Goal: Transaction & Acquisition: Book appointment/travel/reservation

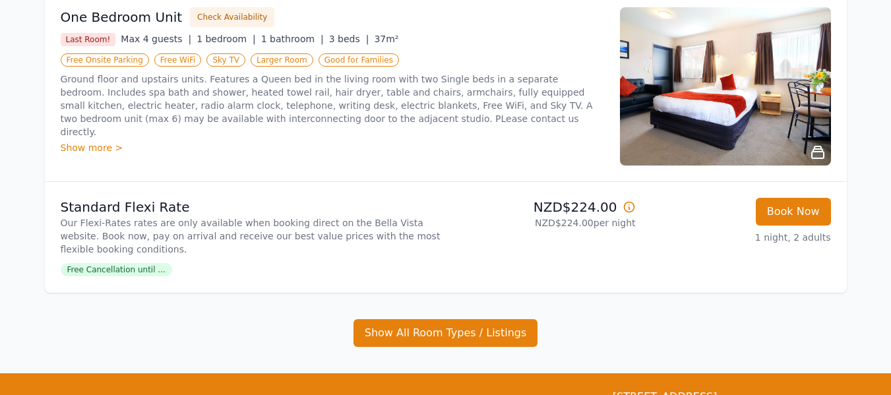
scroll to position [264, 0]
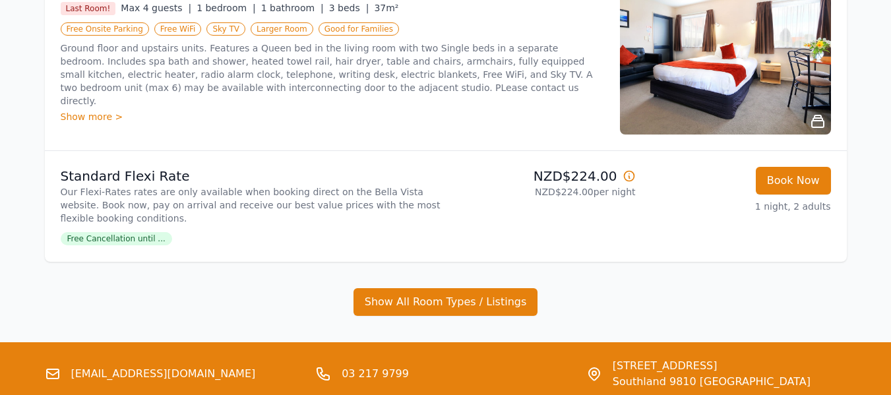
click at [445, 285] on ul "One Bedroom Unit Check Availability Last Room! Max 4 guests | 1 bedroom | 1 bat…" at bounding box center [446, 138] width 802 height 356
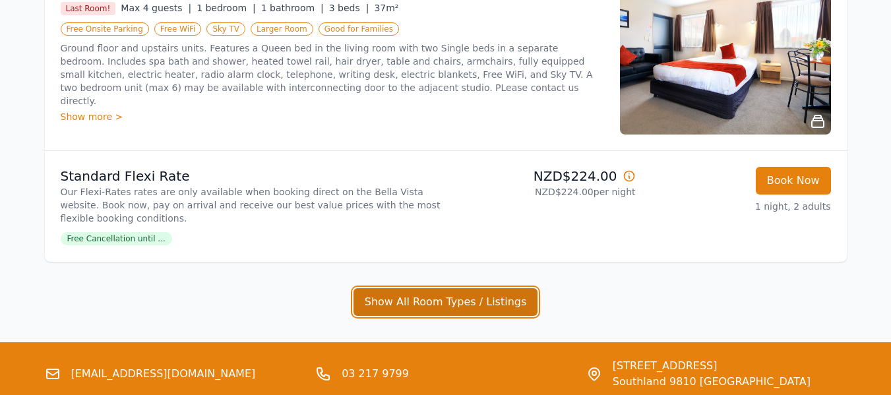
click at [446, 291] on button "Show All Room Types / Listings" at bounding box center [446, 302] width 185 height 28
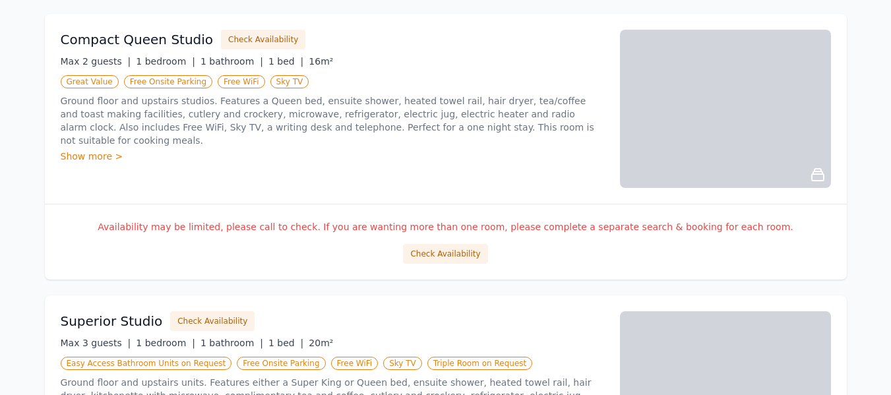
scroll to position [726, 0]
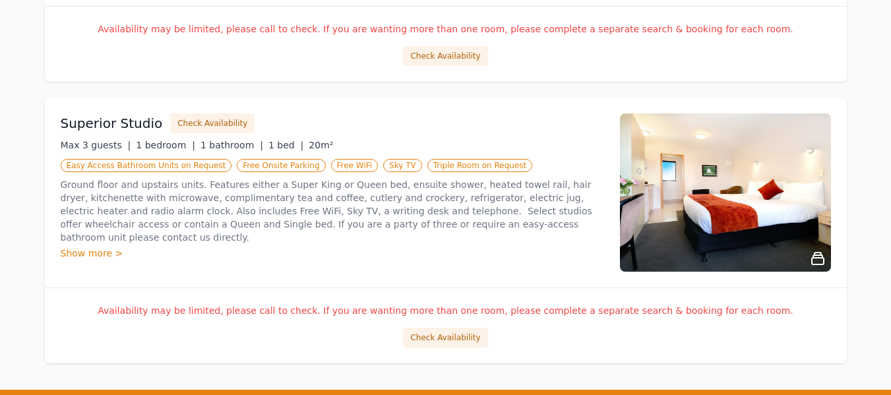
click at [103, 247] on div "Show more >" at bounding box center [333, 253] width 544 height 13
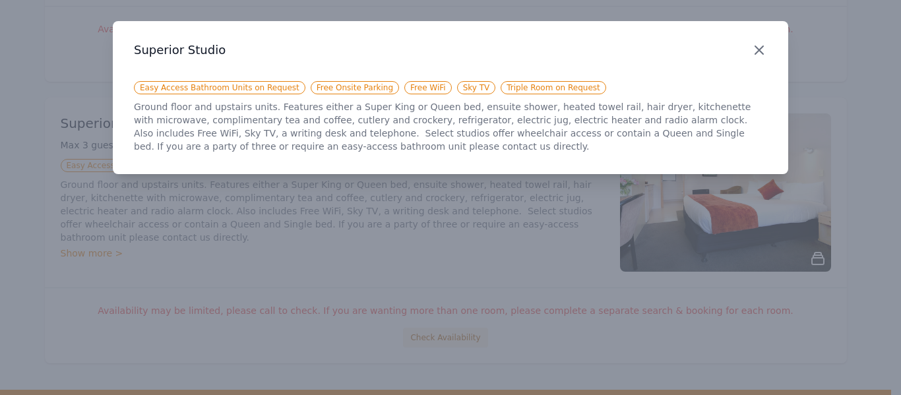
click at [757, 47] on icon "button" at bounding box center [759, 50] width 8 height 8
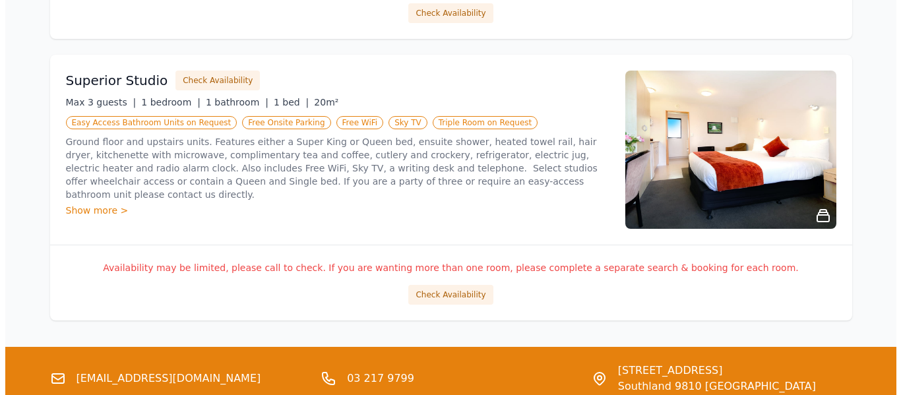
scroll to position [792, 0]
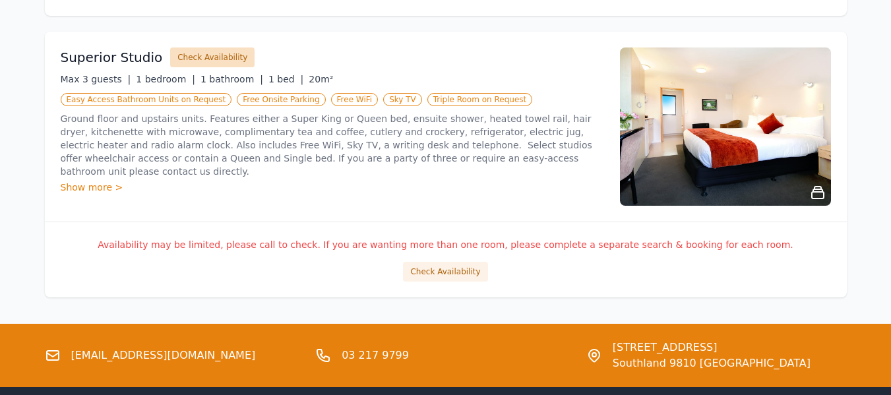
click at [207, 61] on button "Check Availability" at bounding box center [212, 58] width 84 height 20
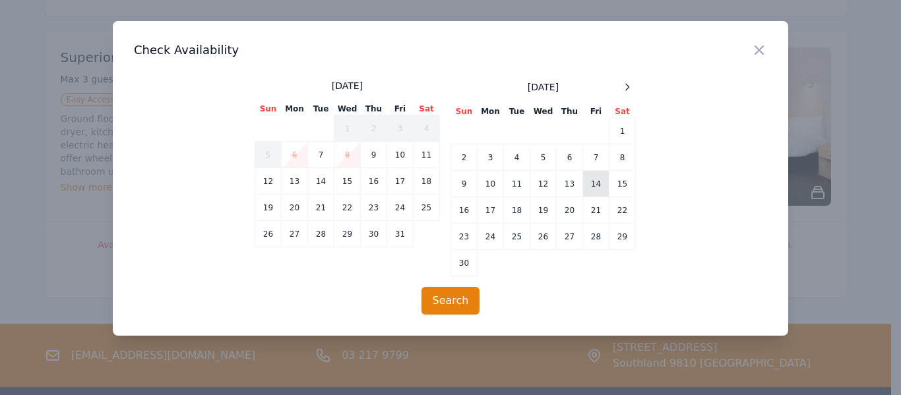
click at [603, 183] on td "14" at bounding box center [596, 184] width 26 height 26
click at [493, 212] on td "17" at bounding box center [491, 210] width 26 height 26
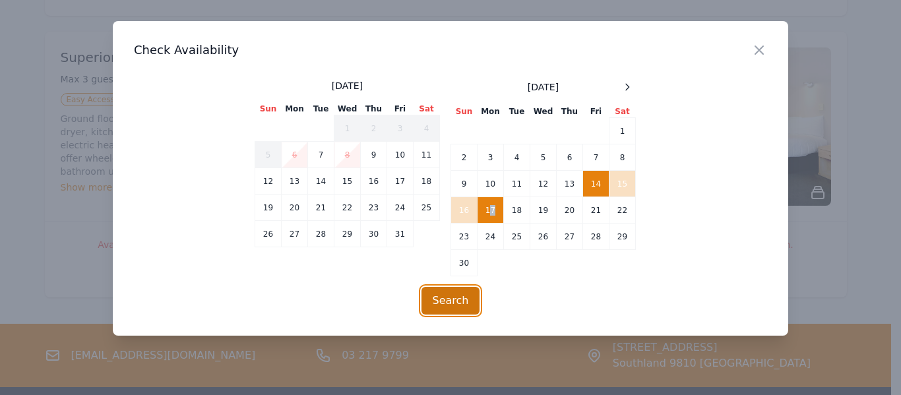
click at [459, 290] on button "Search" at bounding box center [451, 301] width 59 height 28
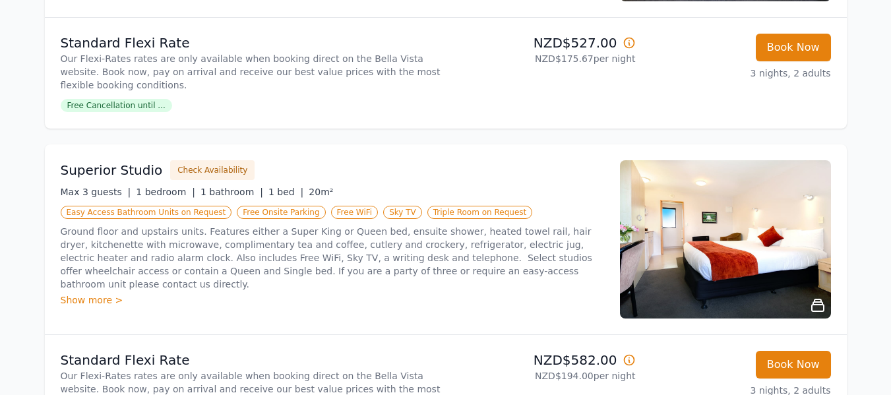
scroll to position [462, 0]
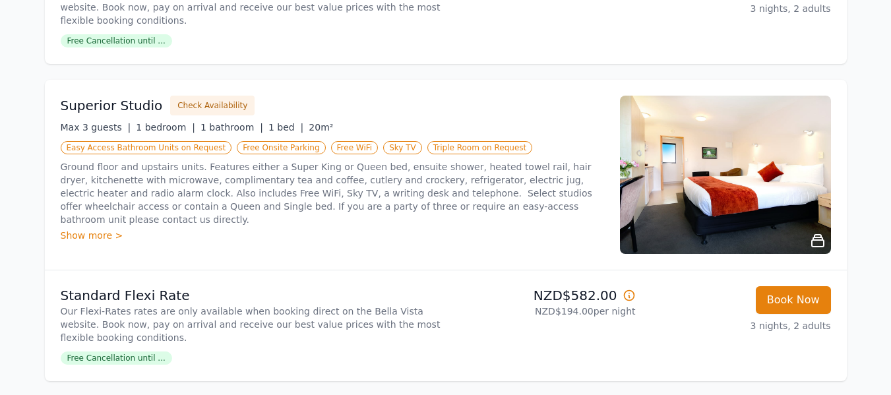
click at [108, 229] on div "Show more >" at bounding box center [333, 235] width 544 height 13
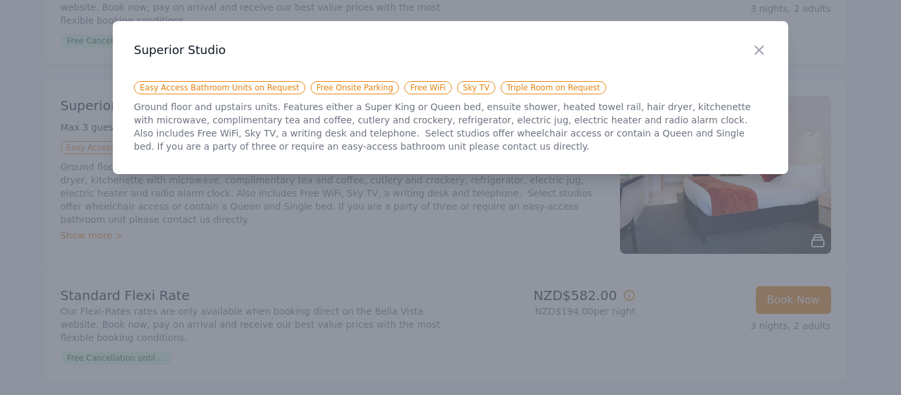
click at [750, 53] on h3 "Superior Studio" at bounding box center [450, 50] width 633 height 16
click at [762, 50] on icon "button" at bounding box center [759, 50] width 16 height 16
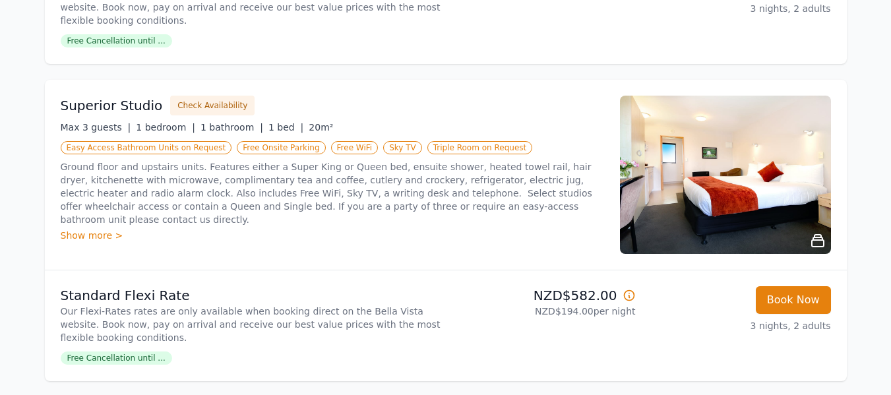
click at [728, 170] on img at bounding box center [725, 175] width 211 height 158
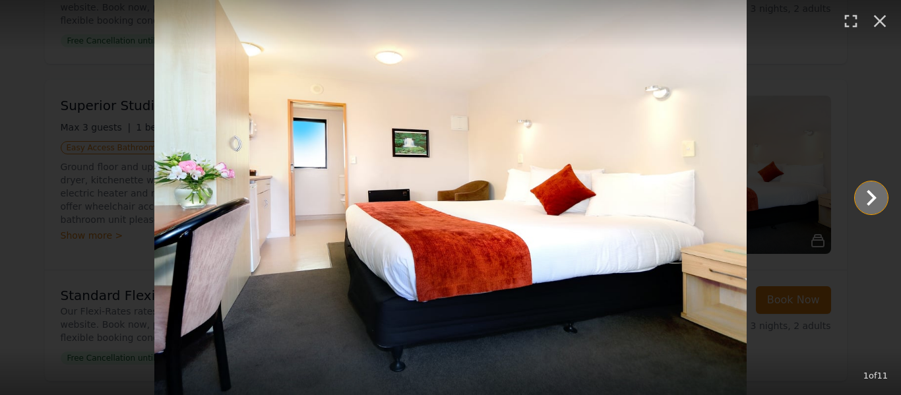
click at [864, 195] on icon "Show slide 2 of 11" at bounding box center [872, 198] width 32 height 32
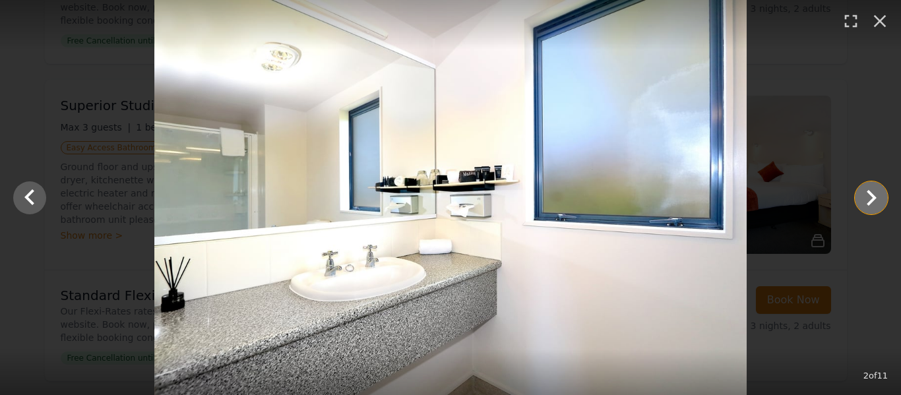
click at [864, 195] on icon "Show slide 3 of 11" at bounding box center [872, 198] width 32 height 32
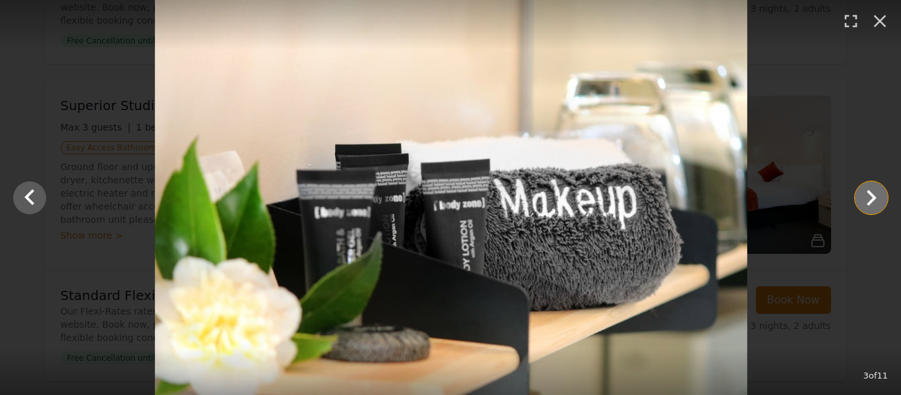
click at [864, 195] on icon "Show slide 4 of 11" at bounding box center [872, 198] width 32 height 32
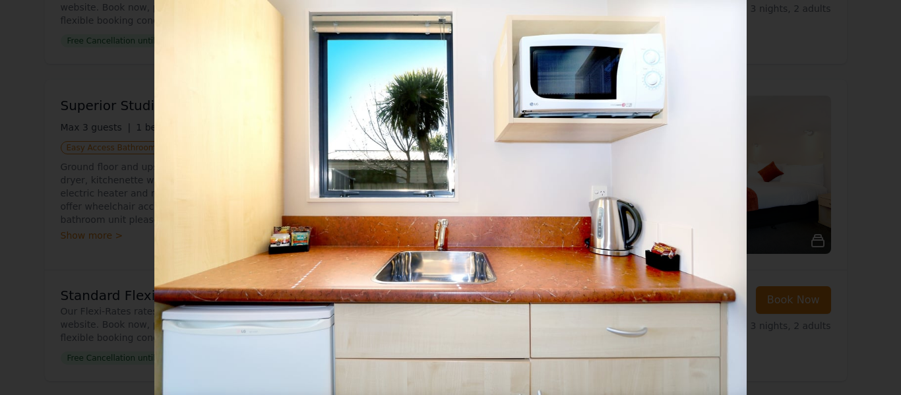
click at [864, 195] on icon "Show slide 5 of 11" at bounding box center [872, 198] width 32 height 32
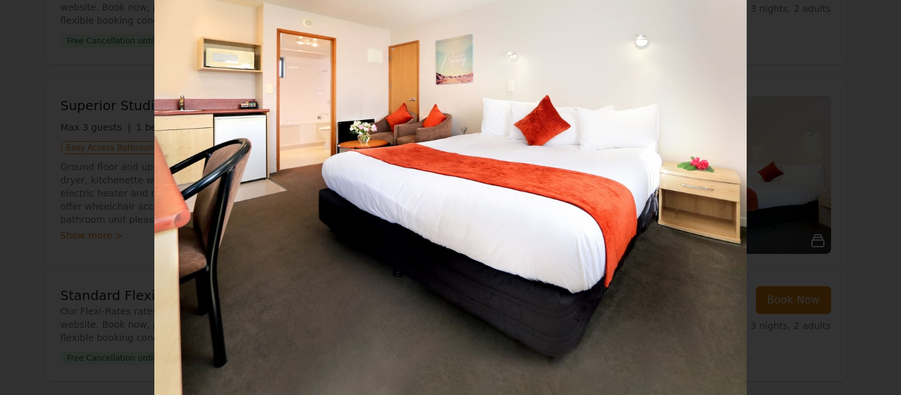
click at [864, 195] on icon "Show slide 6 of 11" at bounding box center [872, 198] width 32 height 32
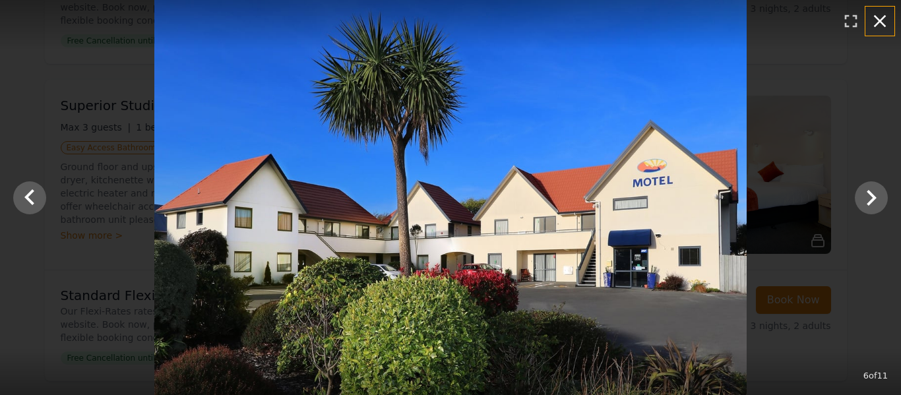
click at [886, 28] on icon "button" at bounding box center [880, 21] width 21 height 21
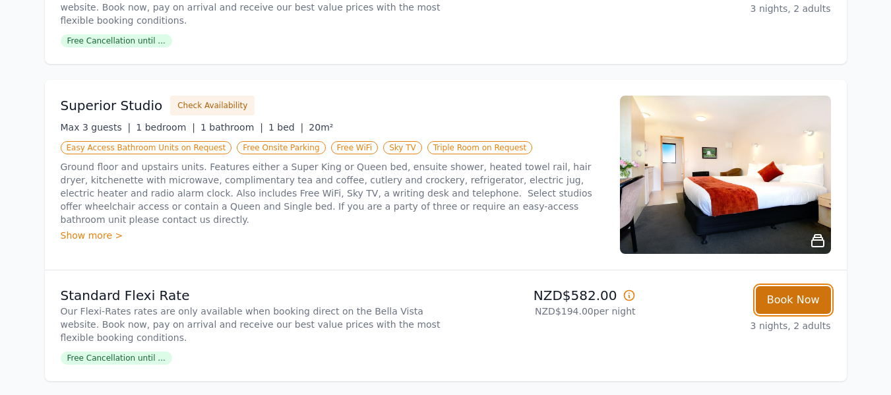
click at [778, 302] on button "Book Now" at bounding box center [793, 300] width 75 height 28
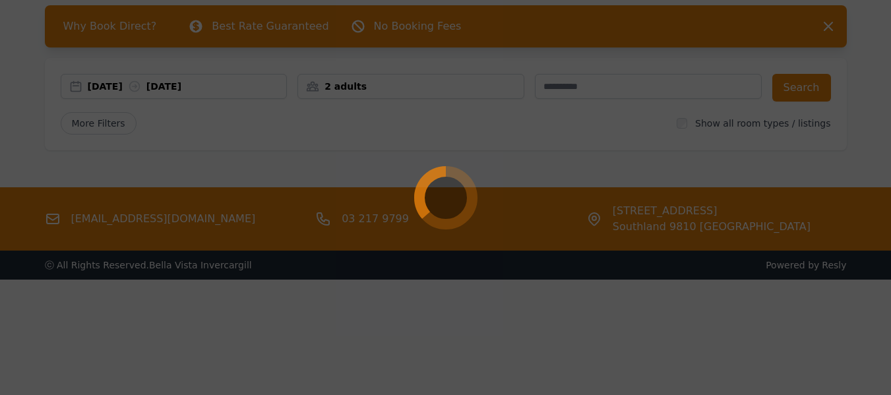
scroll to position [63, 0]
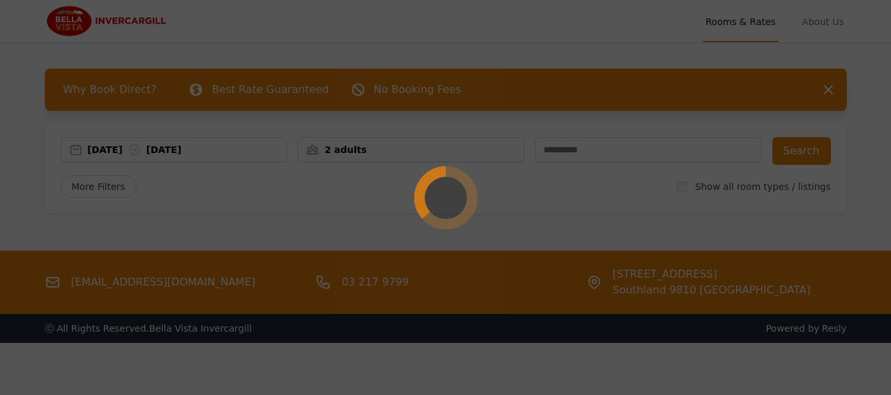
select select "**"
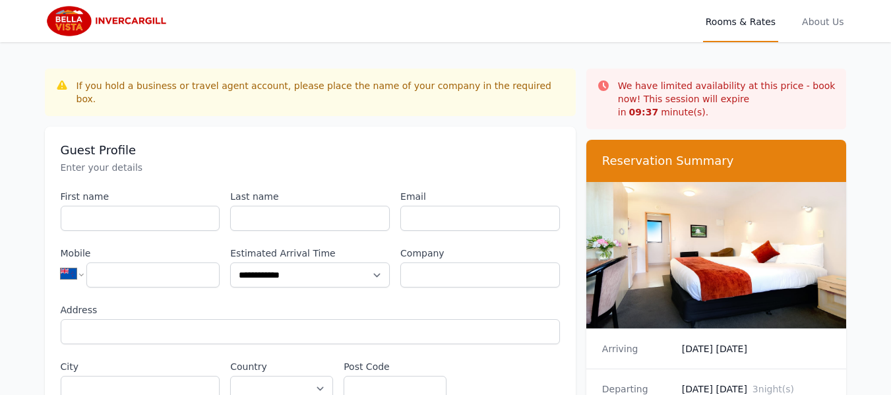
scroll to position [63, 0]
